Goal: Task Accomplishment & Management: Manage account settings

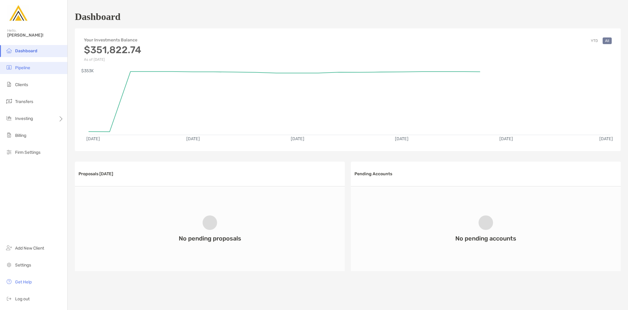
click at [19, 71] on li "Pipeline" at bounding box center [33, 68] width 67 height 12
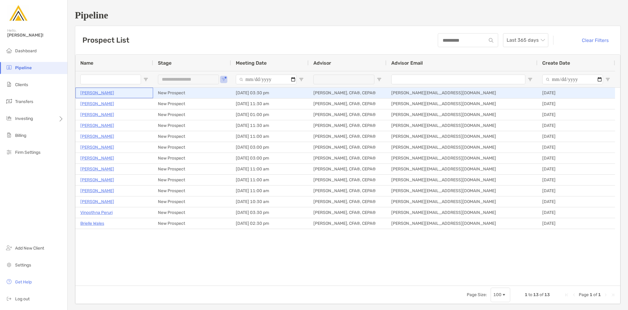
click at [101, 93] on p "David Duckett" at bounding box center [97, 93] width 34 height 8
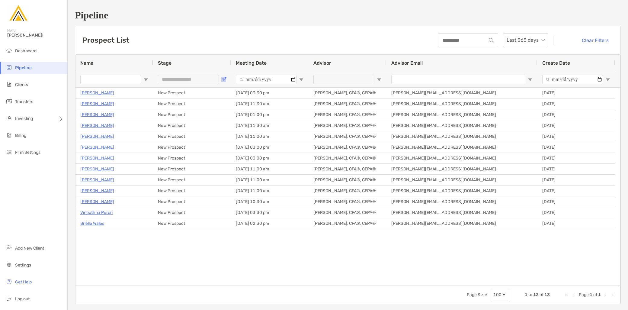
click at [224, 79] on span "Open Filter Menu" at bounding box center [223, 79] width 5 height 5
click at [228, 128] on div "Discovery Meeting Complete" at bounding box center [254, 125] width 57 height 8
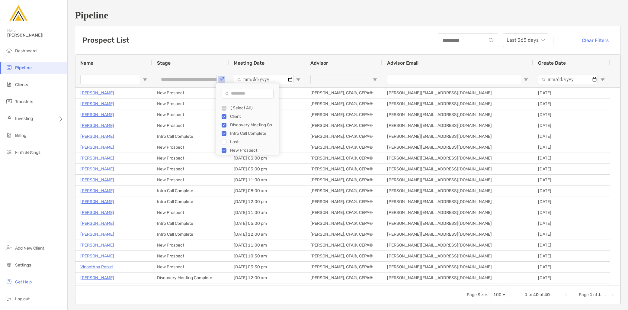
type input "**********"
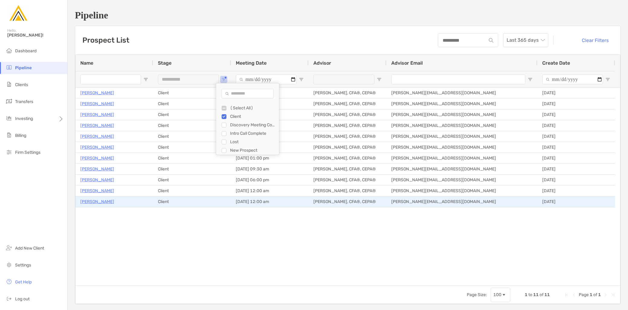
click at [92, 200] on p "Tyler Merrill" at bounding box center [97, 202] width 34 height 8
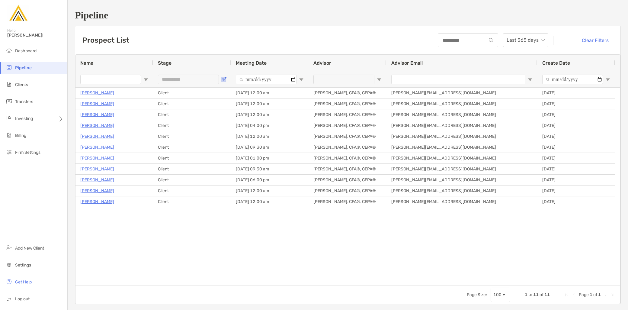
click at [223, 79] on span "Open Filter Menu" at bounding box center [223, 79] width 5 height 5
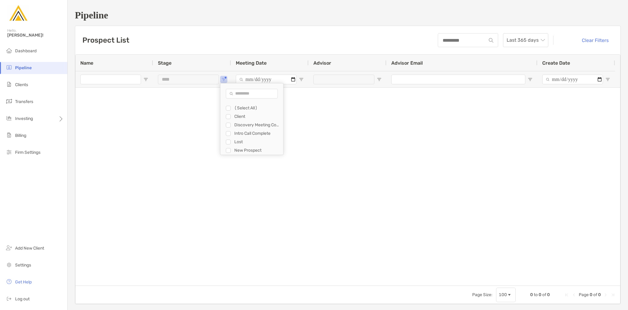
type input "**********"
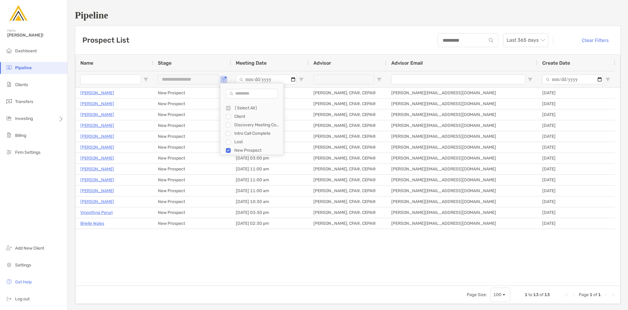
click at [141, 251] on div "David Duckett New Prospect 08/19/2025 - 03:30 pm Jeff Kaczmarczyk II, CFA®, CEP…" at bounding box center [348, 187] width 545 height 198
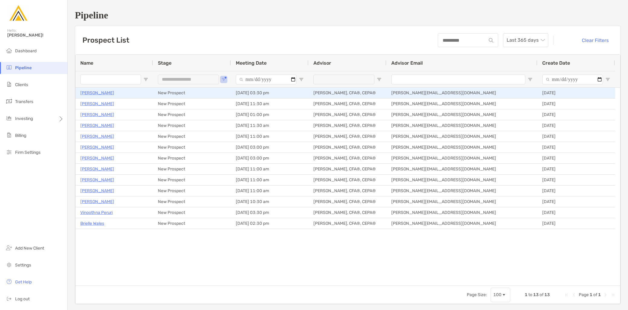
click at [105, 92] on p "[PERSON_NAME]" at bounding box center [97, 93] width 34 height 8
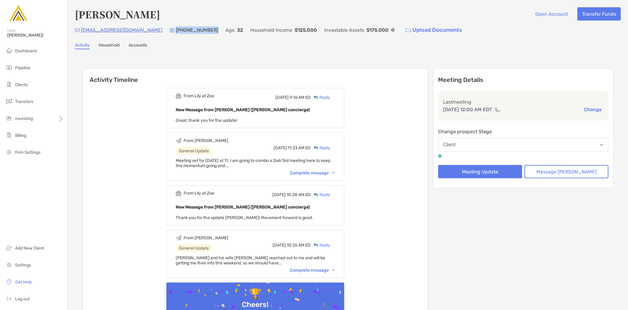
drag, startPoint x: 176, startPoint y: 31, endPoint x: 137, endPoint y: 31, distance: 39.6
click at [137, 31] on div "[EMAIL_ADDRESS][DOMAIN_NAME] [PHONE_NUMBER] Age [DEMOGRAPHIC_DATA] Household In…" at bounding box center [348, 30] width 546 height 13
copy div "[PHONE_NUMBER]"
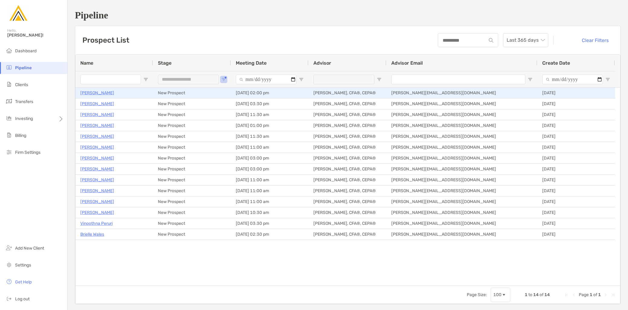
click at [96, 94] on p "[PERSON_NAME]" at bounding box center [97, 93] width 34 height 8
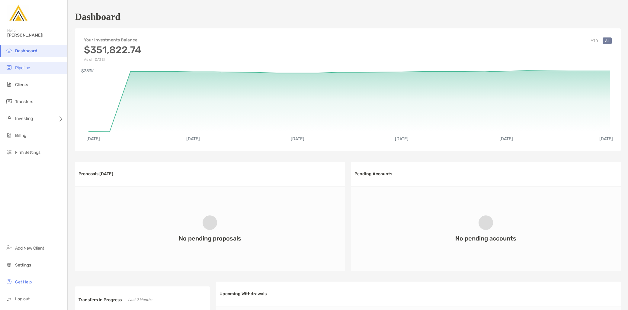
click at [35, 67] on li "Pipeline" at bounding box center [33, 68] width 67 height 12
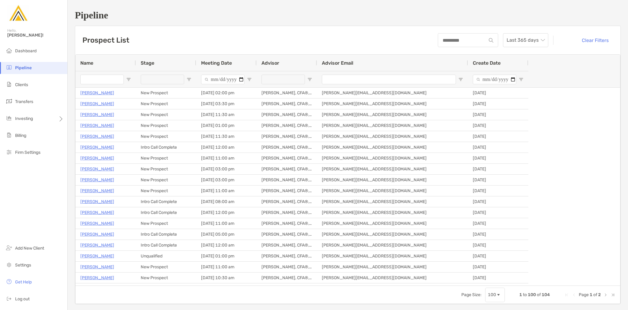
type input "**********"
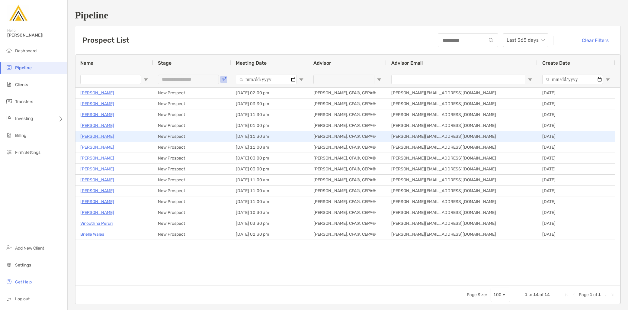
click at [100, 136] on p "[PERSON_NAME]" at bounding box center [97, 137] width 34 height 8
